Goal: Transaction & Acquisition: Purchase product/service

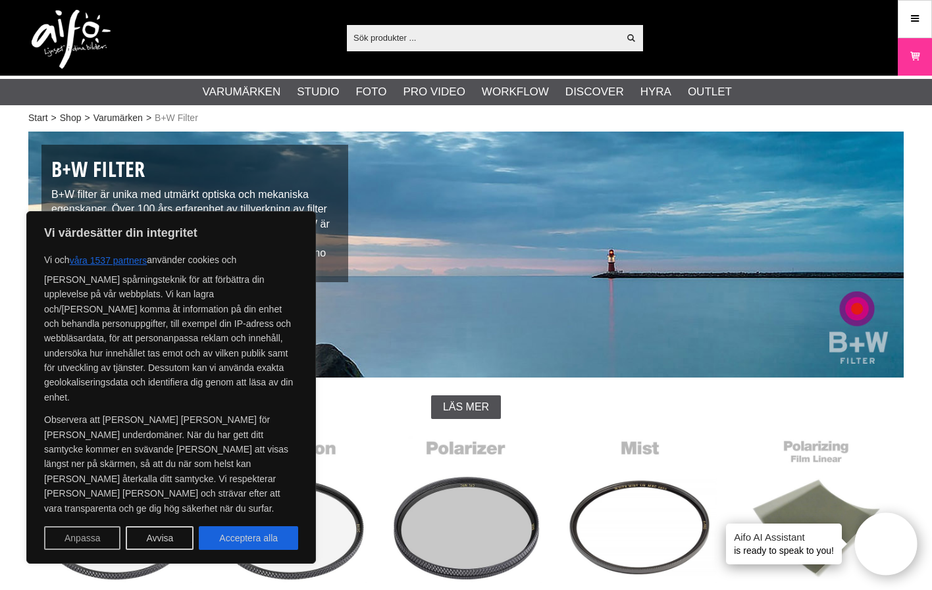
click at [103, 542] on button "Anpassa" at bounding box center [82, 538] width 76 height 24
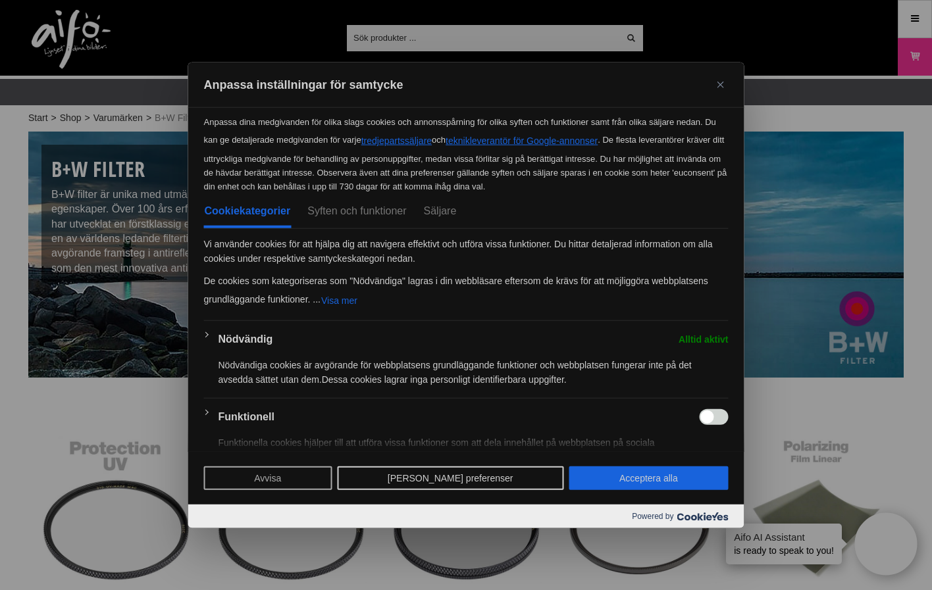
click at [301, 480] on button "Avvisa" at bounding box center [268, 479] width 128 height 24
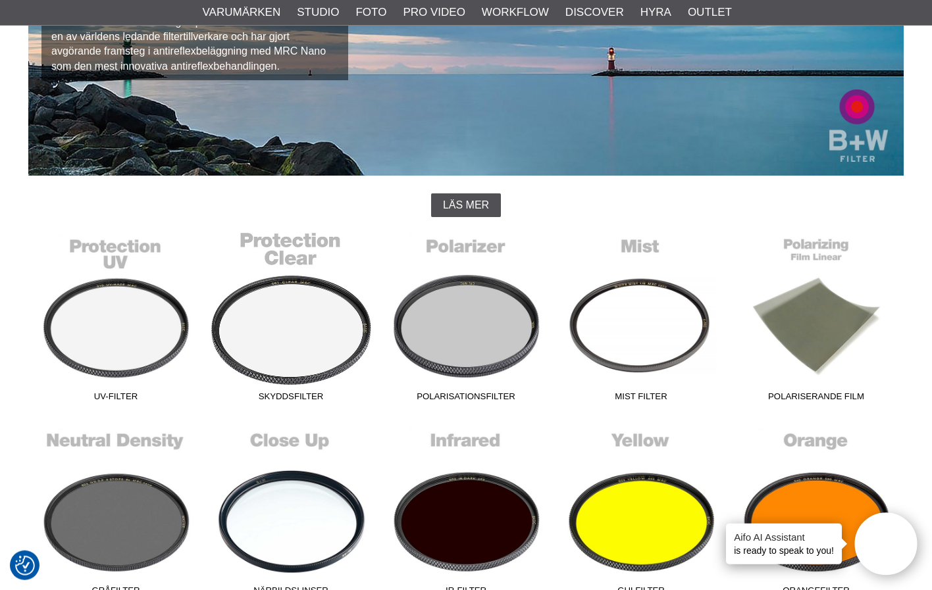
scroll to position [224, 0]
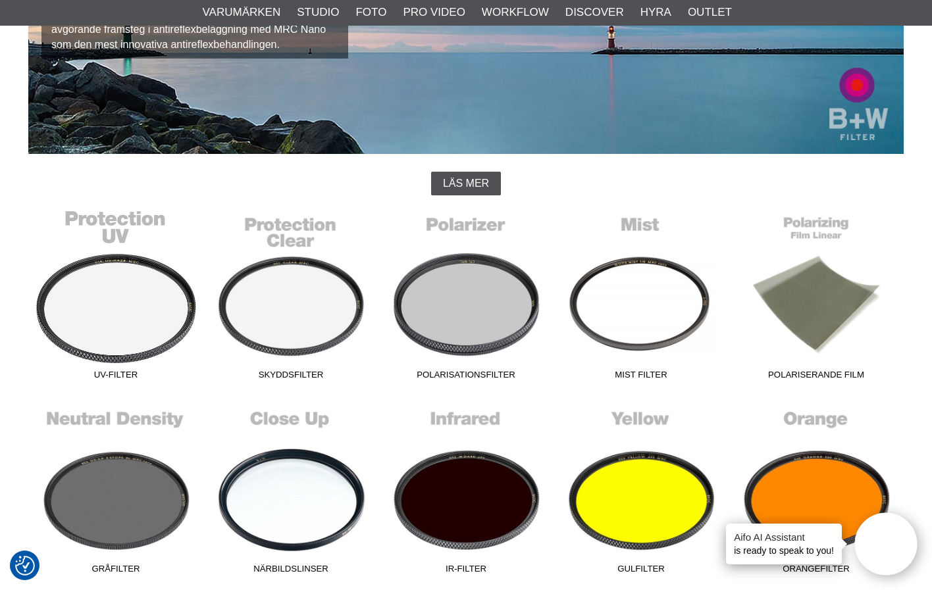
click at [137, 309] on link "UV-Filter" at bounding box center [115, 298] width 175 height 178
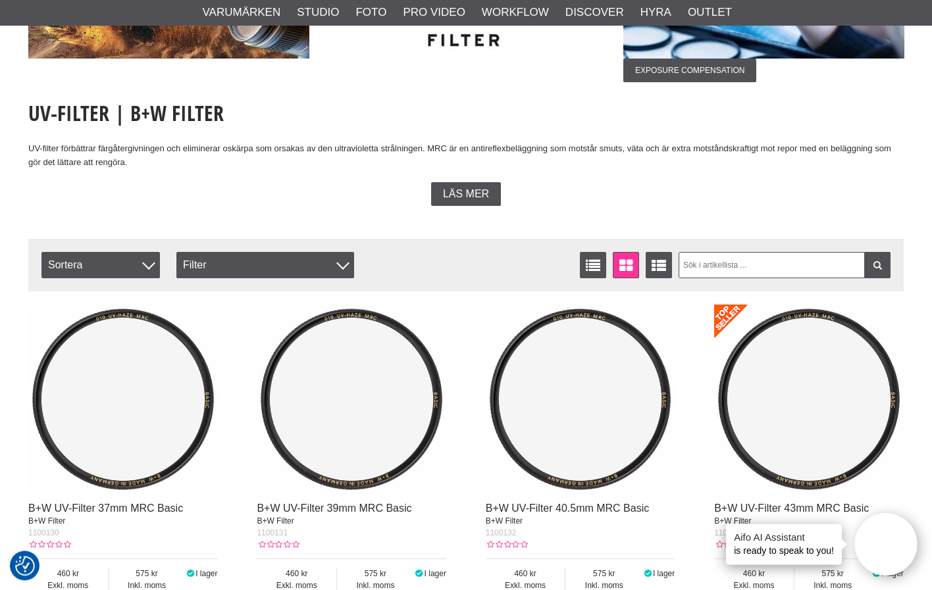
scroll to position [224, 0]
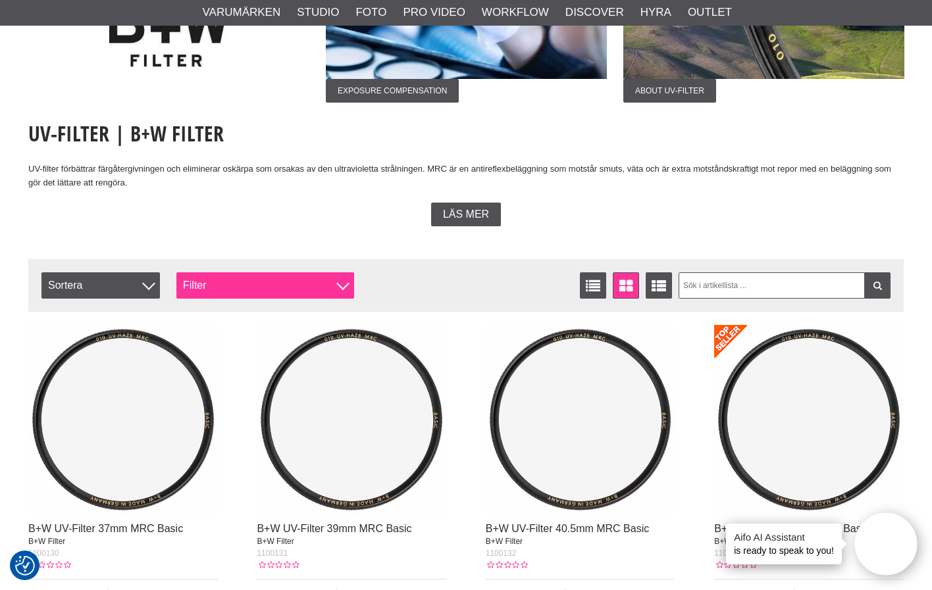
click at [338, 284] on div at bounding box center [342, 284] width 13 height 13
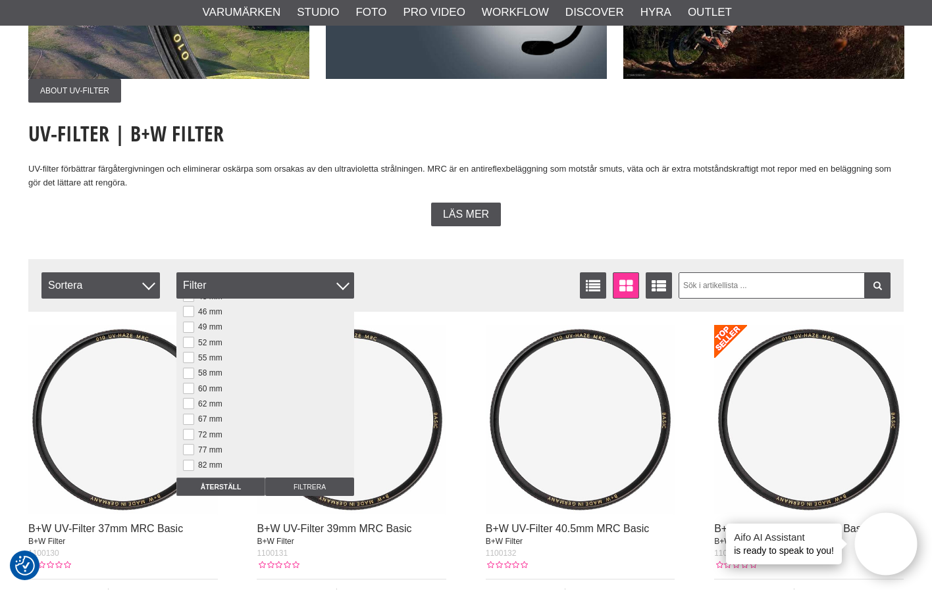
scroll to position [182, 0]
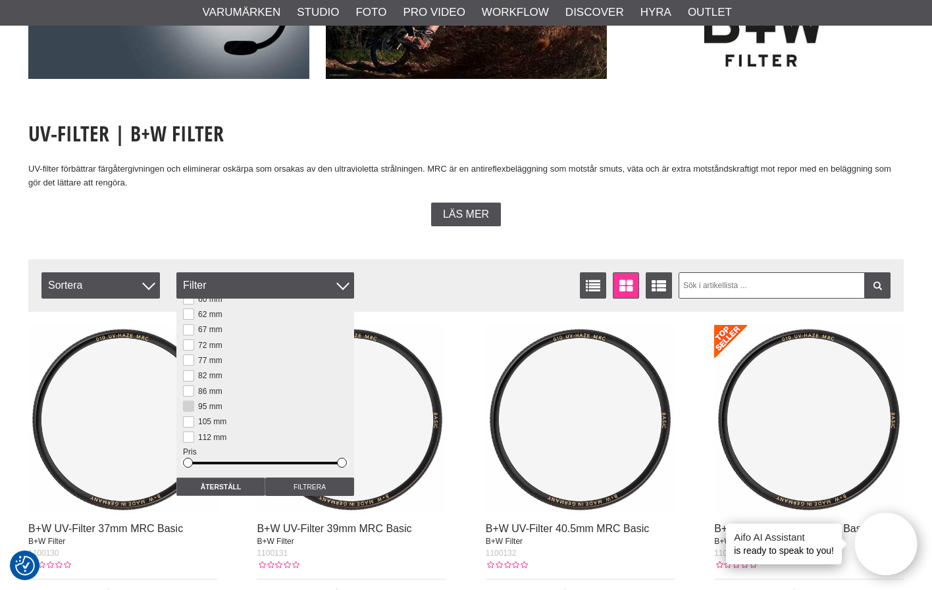
click at [188, 406] on button at bounding box center [188, 406] width 11 height 11
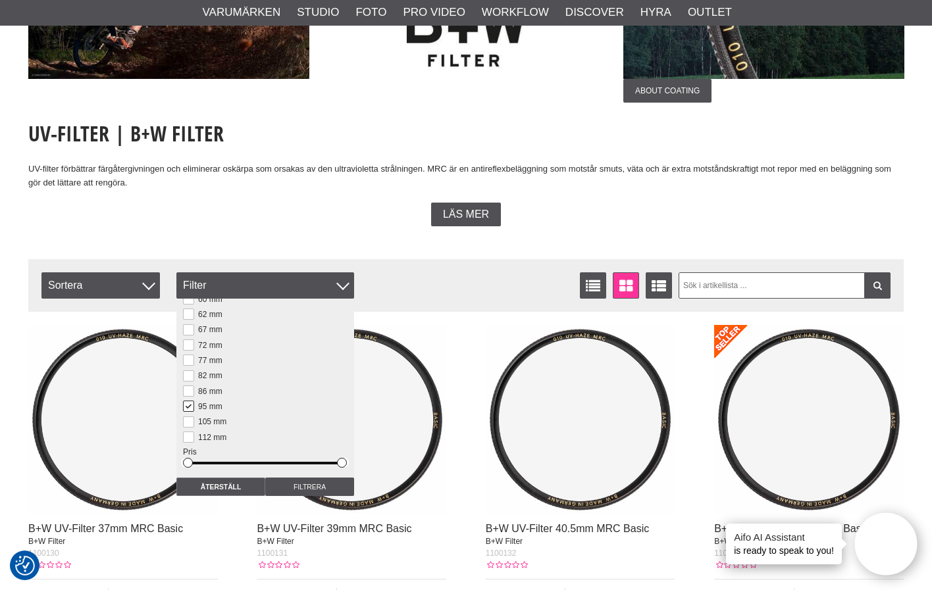
click at [436, 292] on div "Listvisning Fönstervisning Utökad listvisning Sortera Artikelkod Inkl. moms Ben…" at bounding box center [359, 285] width 637 height 26
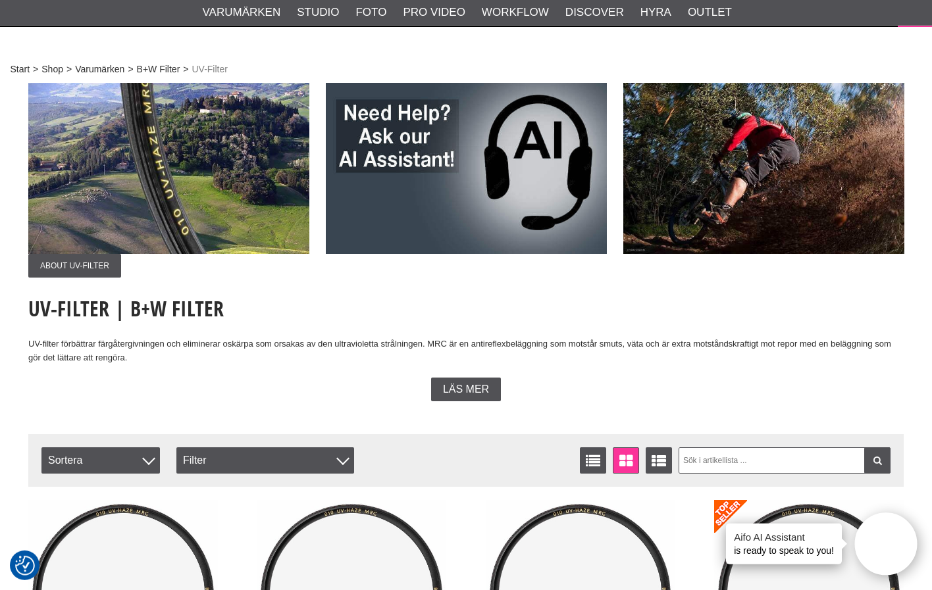
scroll to position [0, 0]
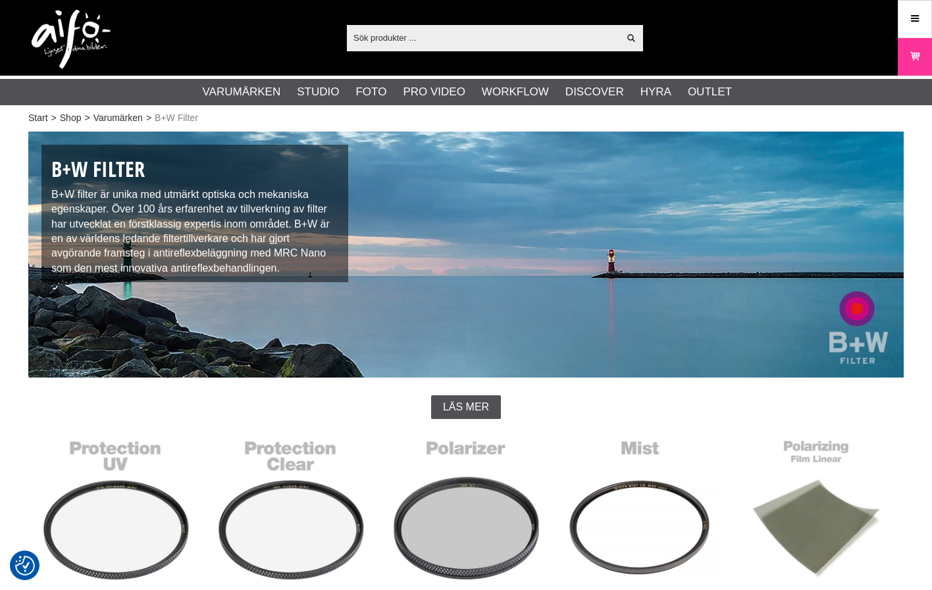
scroll to position [224, 0]
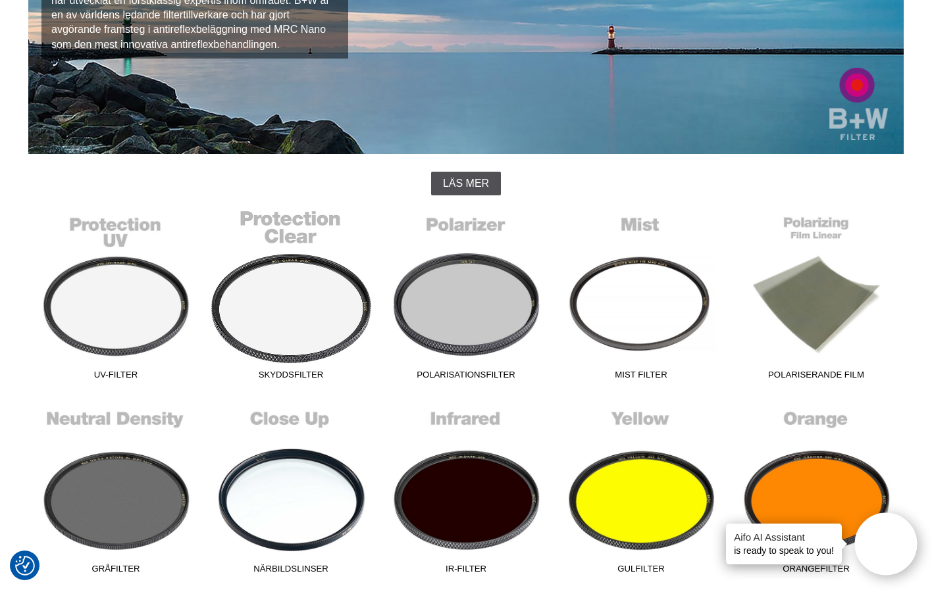
click at [325, 311] on link "Skyddsfilter" at bounding box center [290, 298] width 175 height 178
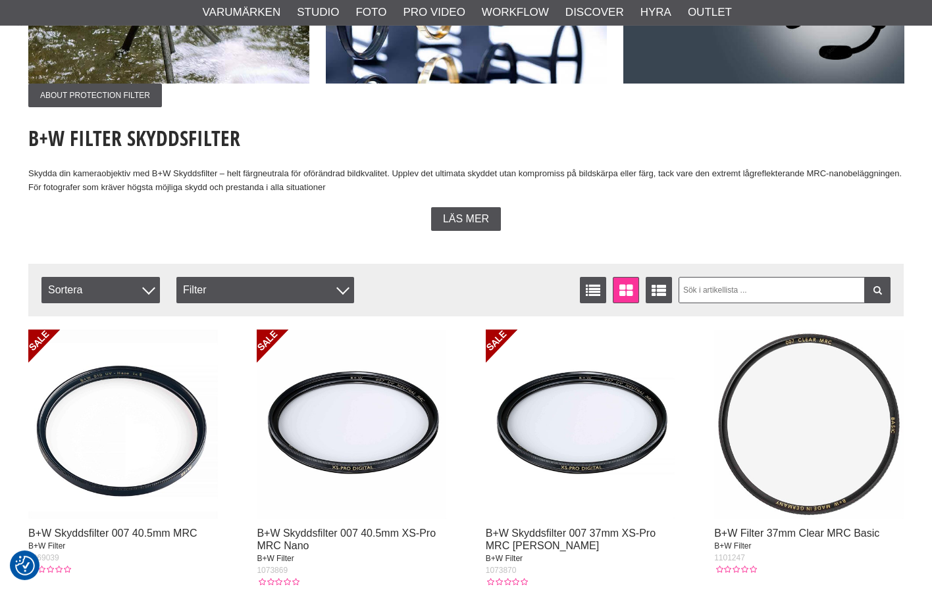
scroll to position [336, 0]
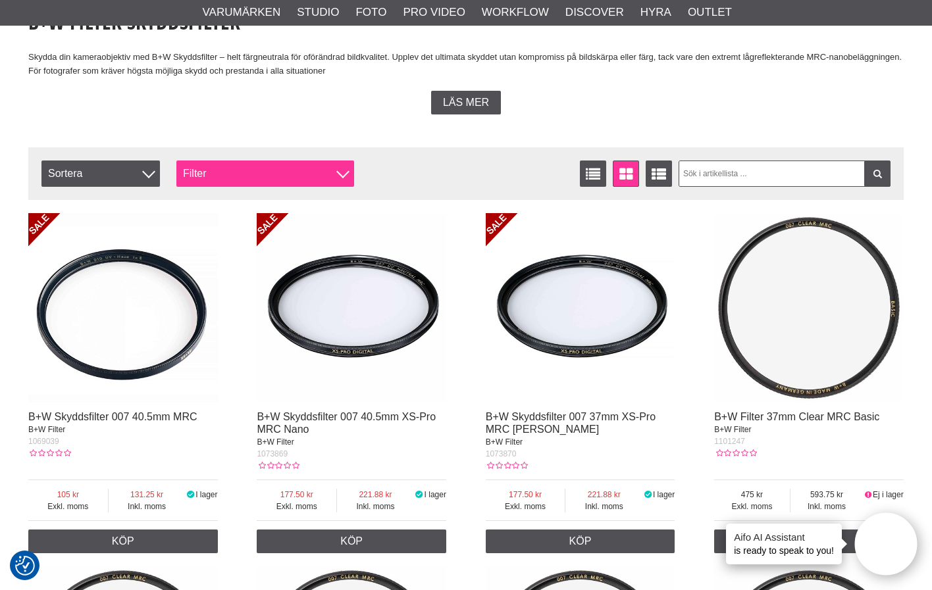
click at [334, 176] on div "Filter" at bounding box center [265, 174] width 178 height 26
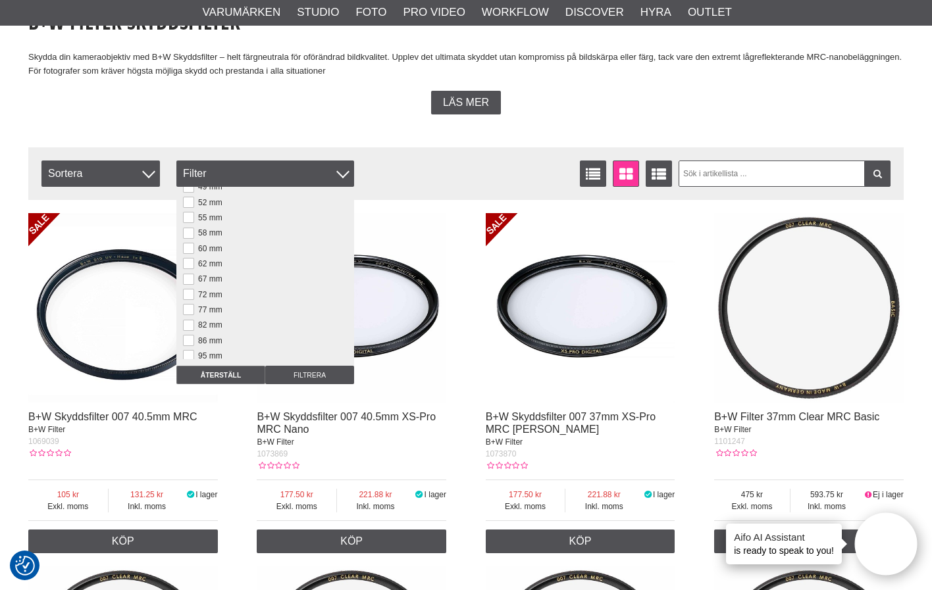
scroll to position [182, 0]
click at [186, 297] on button at bounding box center [188, 294] width 11 height 11
click at [286, 378] on input "Filtrera" at bounding box center [309, 375] width 89 height 18
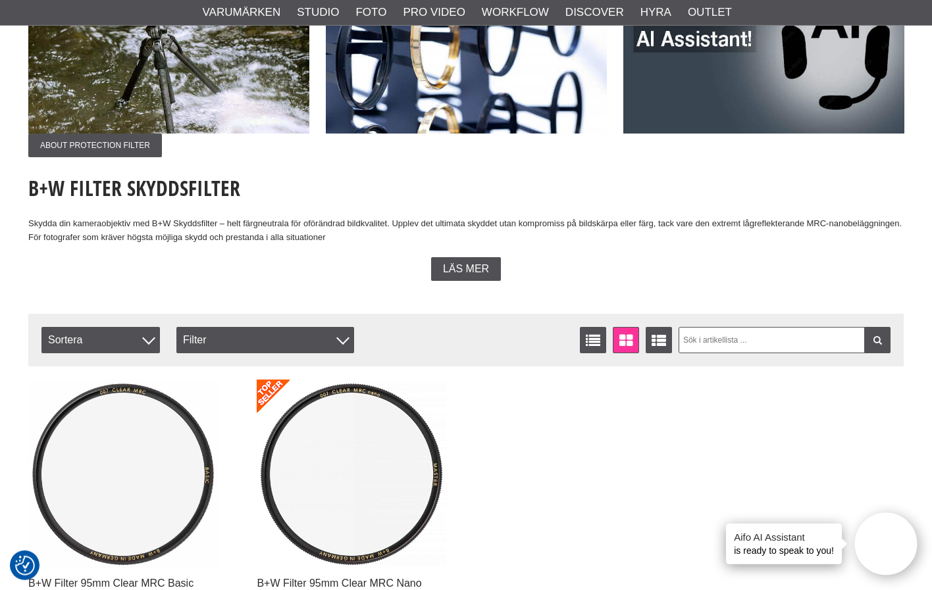
scroll to position [224, 0]
